Goal: Find specific page/section: Find specific page/section

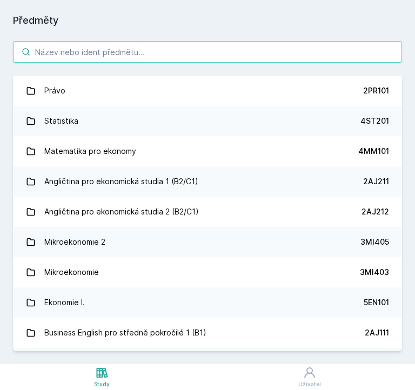
click at [128, 51] on input "search" at bounding box center [207, 52] width 389 height 22
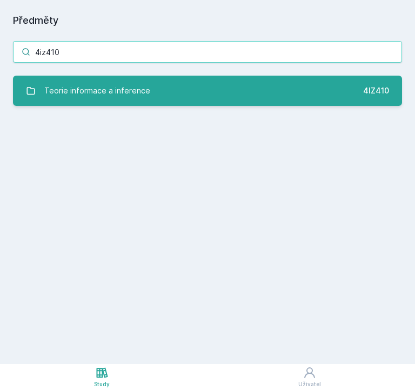
type input "4iz410"
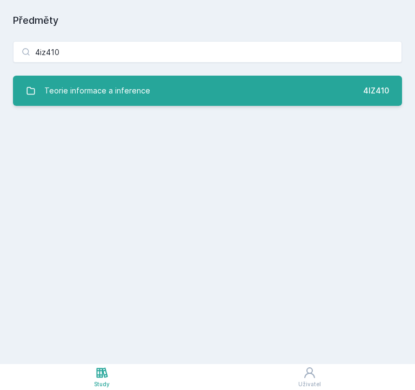
click at [161, 91] on link "Teorie informace a inference 4IZ410" at bounding box center [207, 91] width 389 height 30
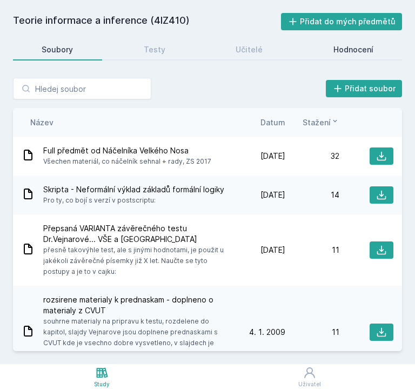
click at [340, 44] on div "Hodnocení" at bounding box center [353, 49] width 40 height 11
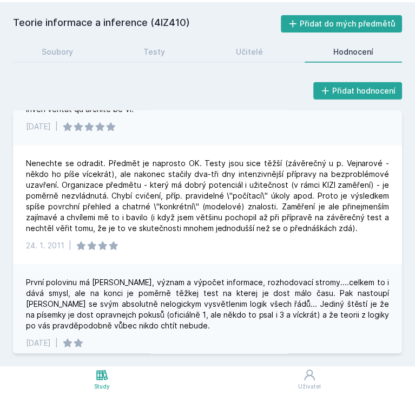
scroll to position [1133, 0]
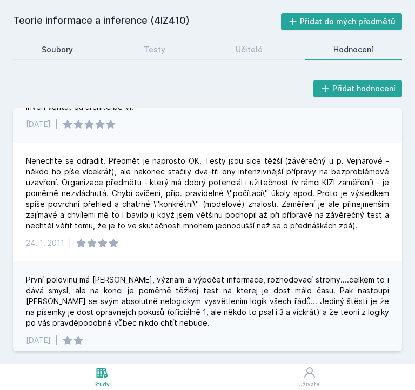
click at [54, 56] on link "Soubory" at bounding box center [57, 50] width 89 height 22
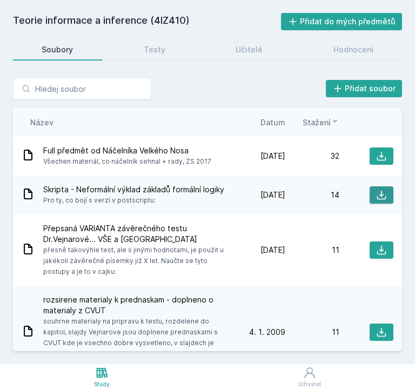
click at [376, 197] on icon at bounding box center [381, 195] width 11 height 11
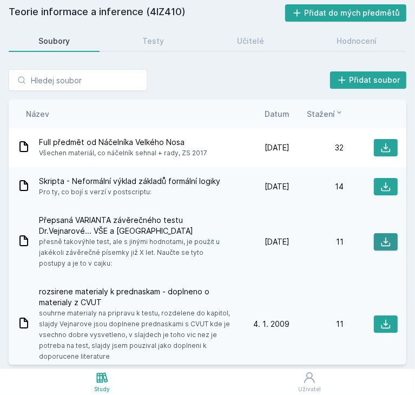
click at [380, 236] on icon at bounding box center [385, 241] width 11 height 11
